Goal: Information Seeking & Learning: Learn about a topic

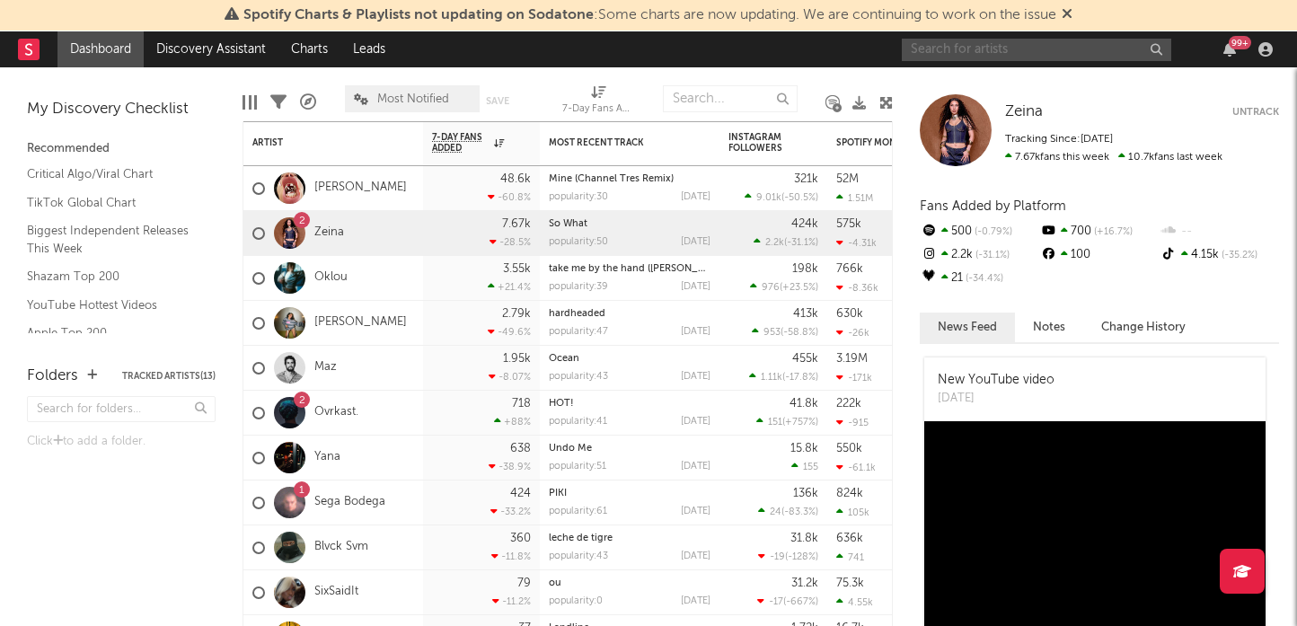
click at [962, 44] on input "text" at bounding box center [1036, 50] width 269 height 22
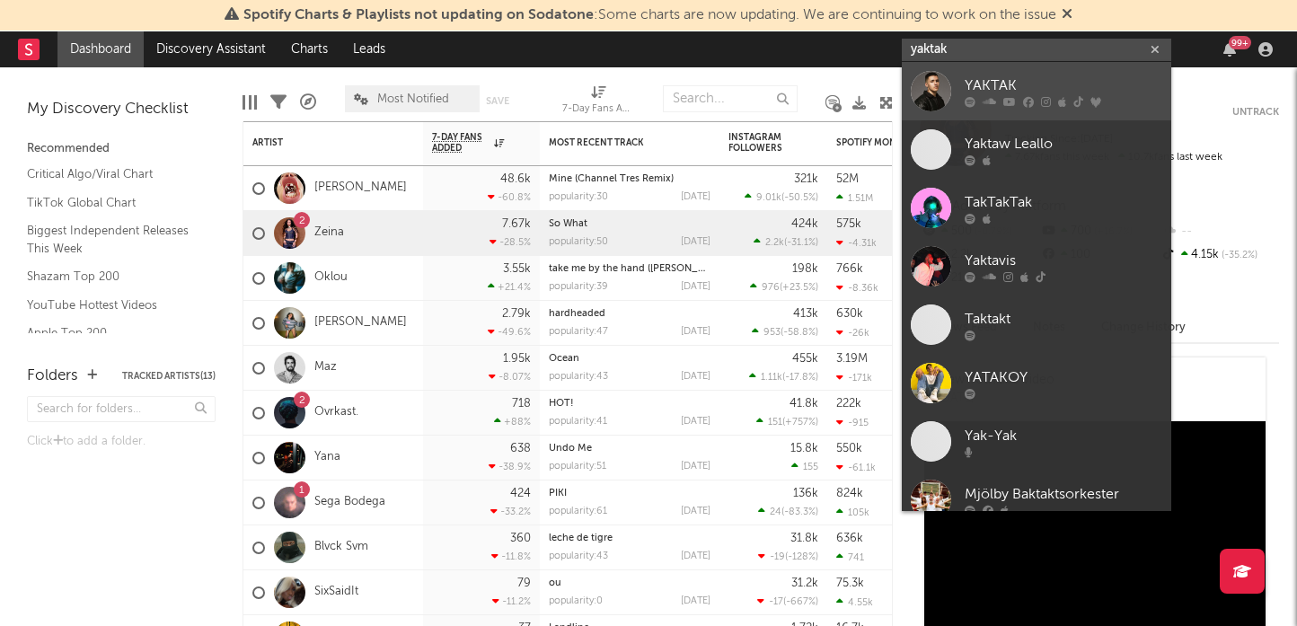
type input "yaktak"
click at [940, 84] on div at bounding box center [931, 91] width 40 height 40
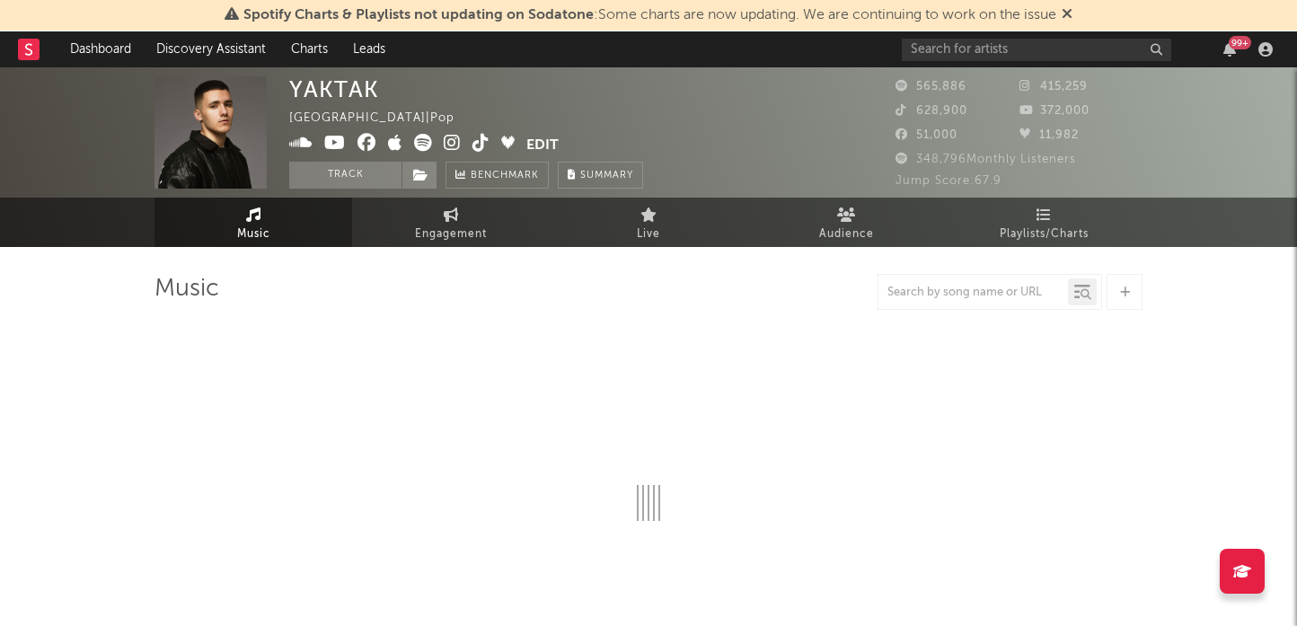
select select "6m"
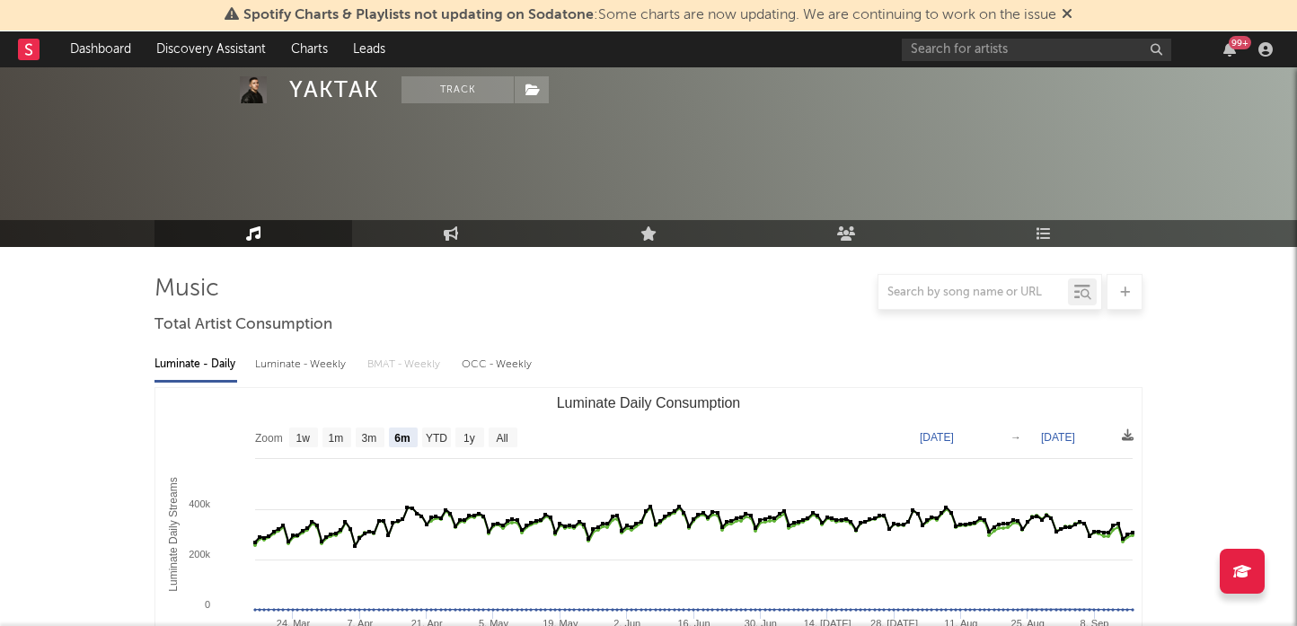
scroll to position [174, 0]
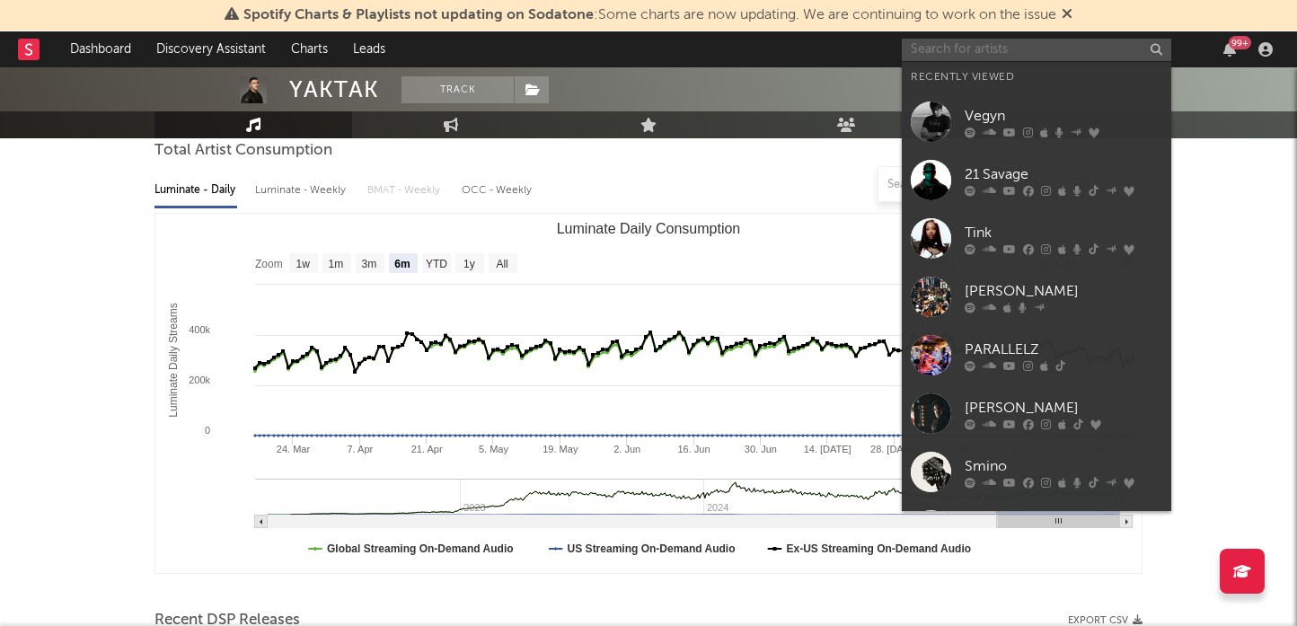
click at [983, 46] on input "text" at bounding box center [1036, 50] width 269 height 22
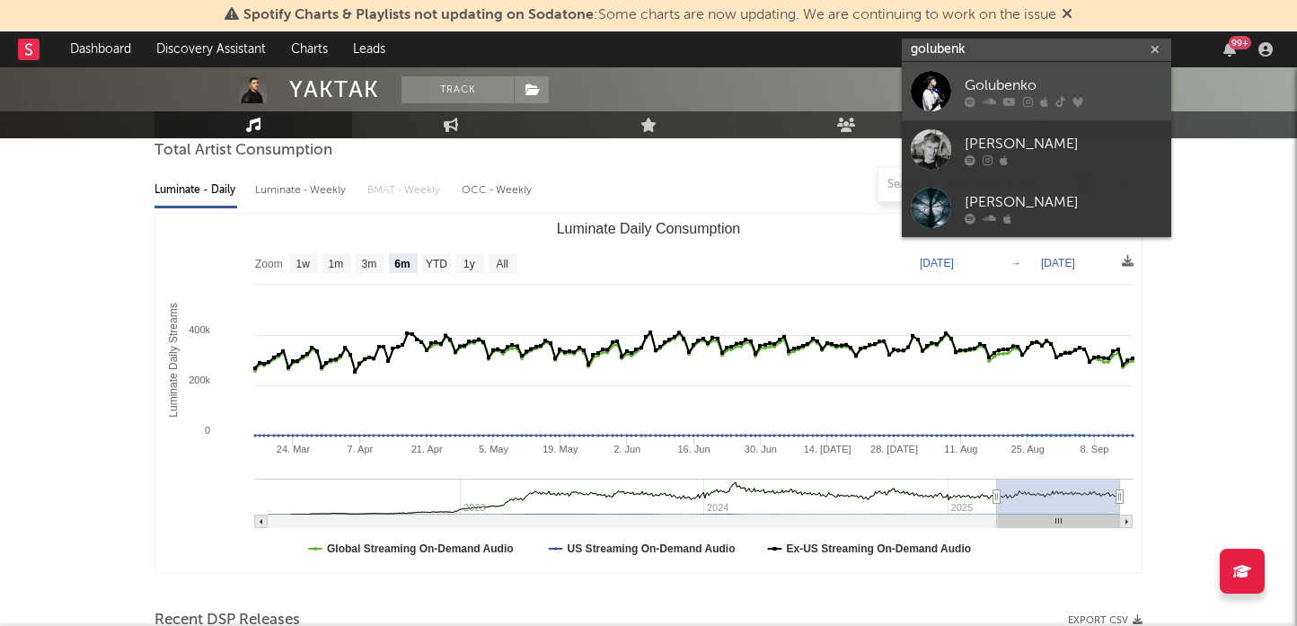
type input "golubenk"
click at [939, 73] on div at bounding box center [931, 91] width 40 height 40
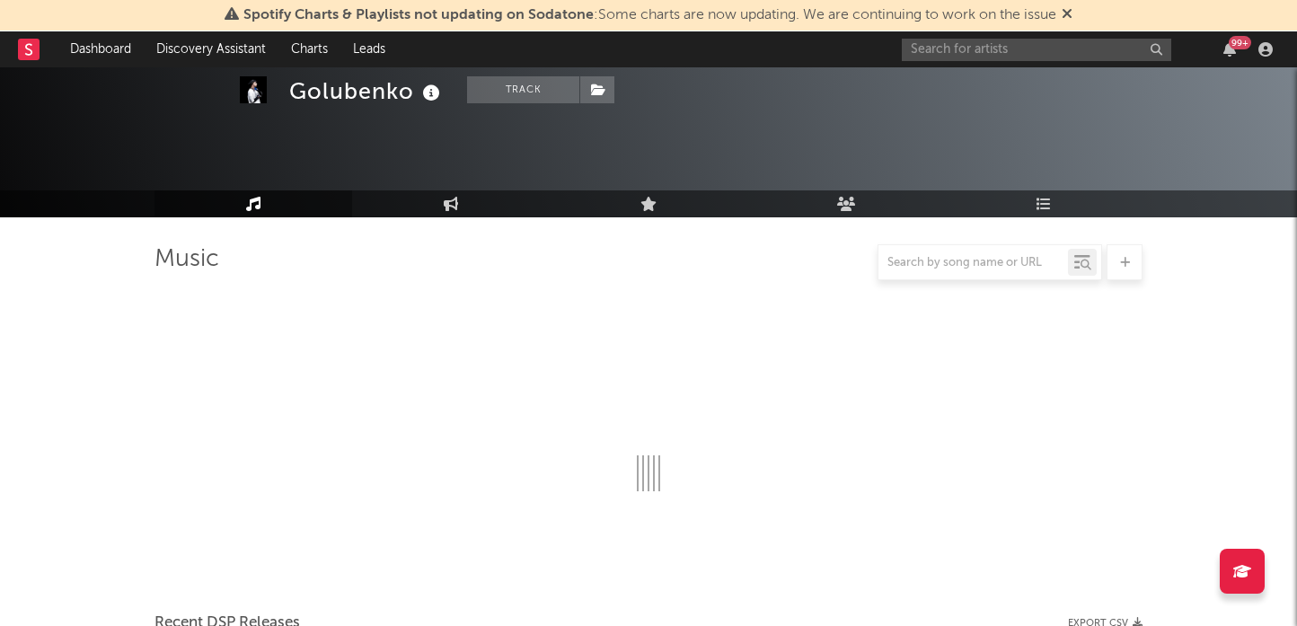
scroll to position [174, 0]
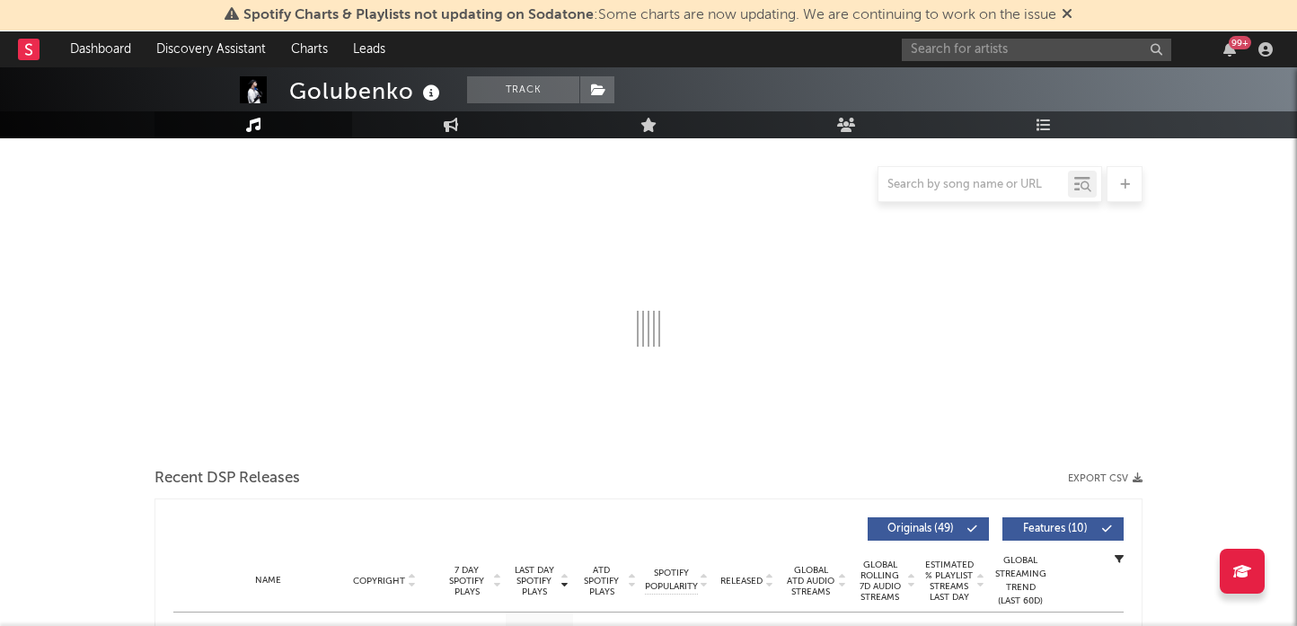
select select "6m"
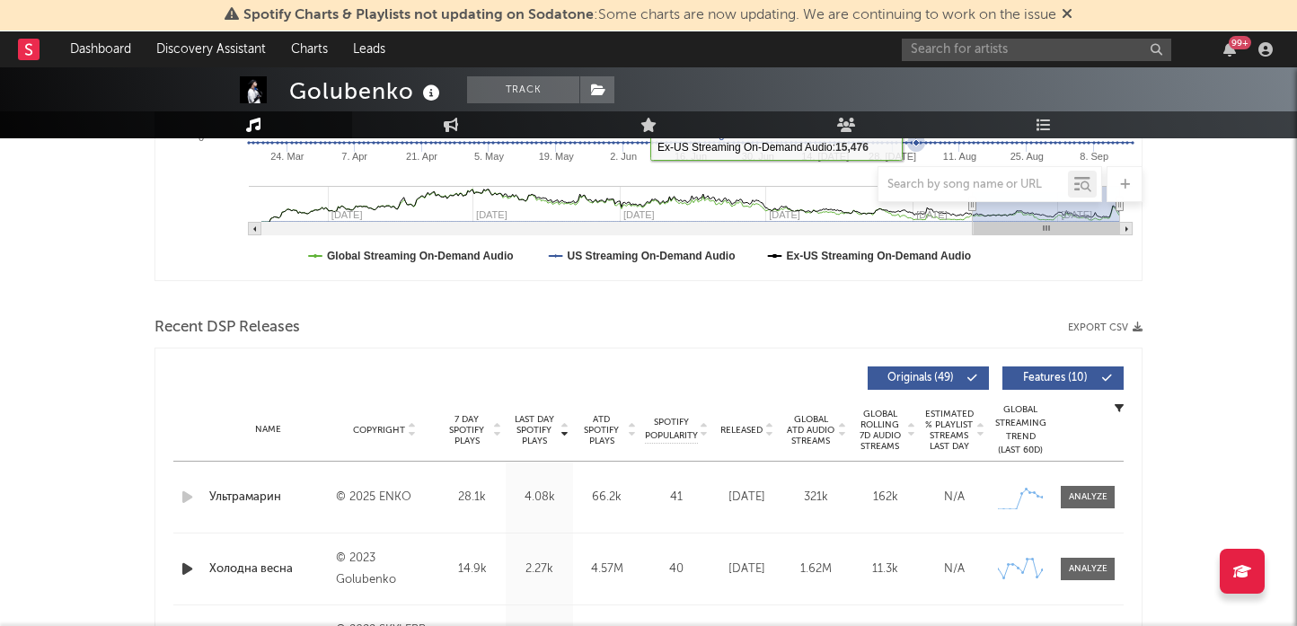
scroll to position [469, 0]
